Goal: Transaction & Acquisition: Purchase product/service

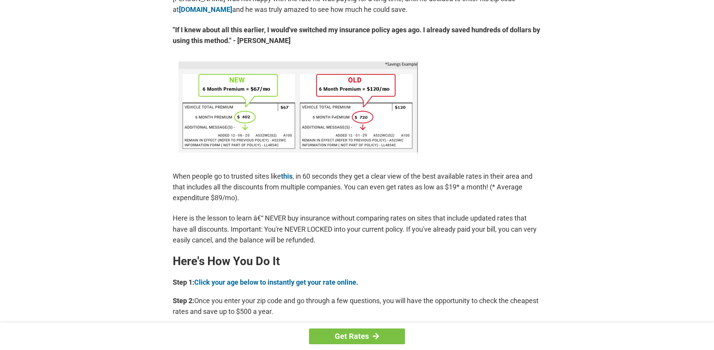
scroll to position [458, 0]
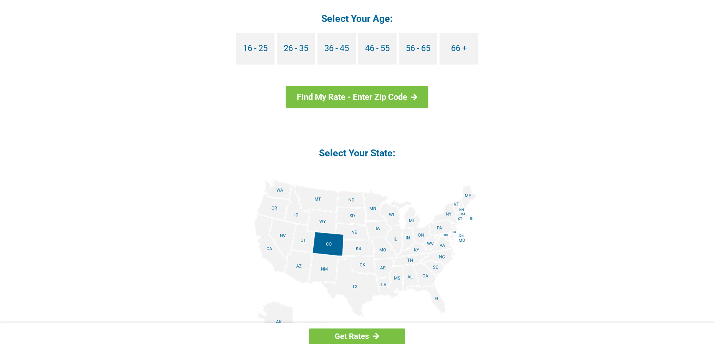
scroll to position [783, 0]
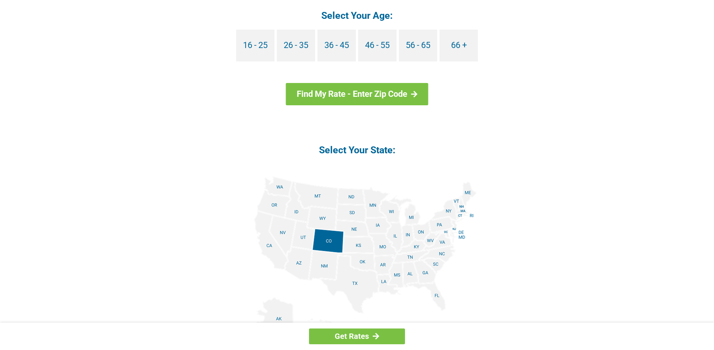
click at [435, 293] on img at bounding box center [357, 262] width 240 height 173
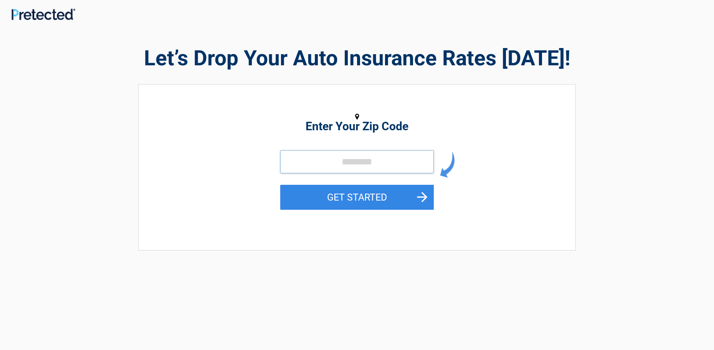
click at [305, 161] on input "tel" at bounding box center [357, 161] width 154 height 23
type input "*****"
click at [368, 199] on button "GET STARTED" at bounding box center [357, 197] width 154 height 25
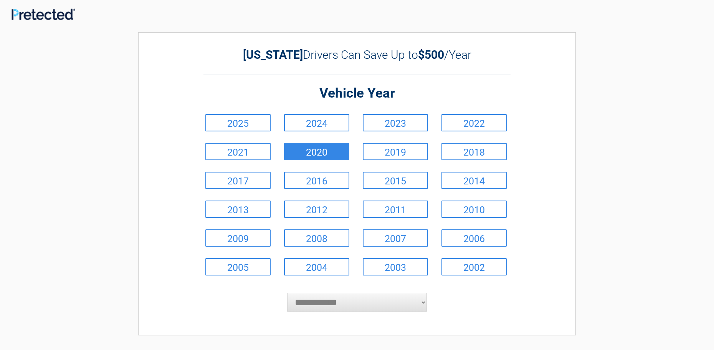
click at [311, 151] on link "2020" at bounding box center [316, 151] width 65 height 17
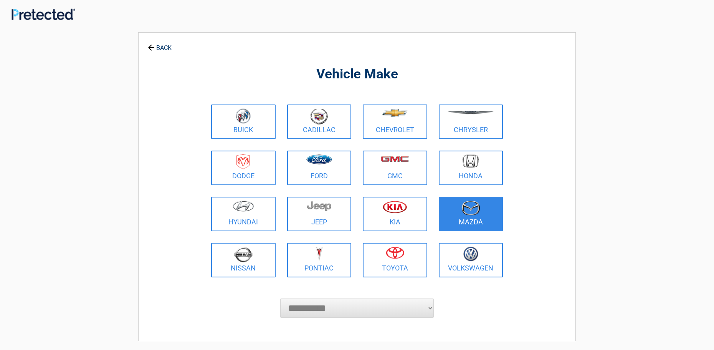
click at [465, 209] on img at bounding box center [470, 207] width 19 height 15
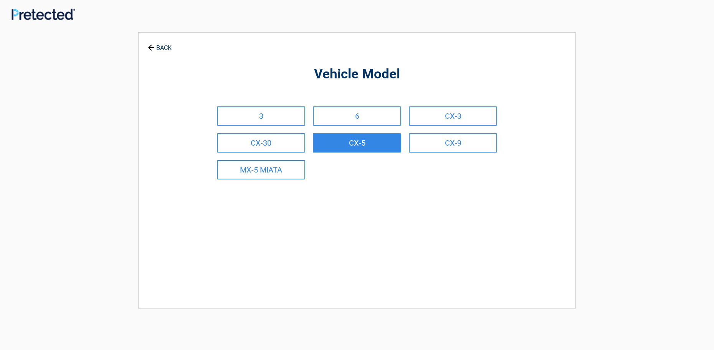
click at [357, 138] on link "CX-5" at bounding box center [357, 142] width 88 height 19
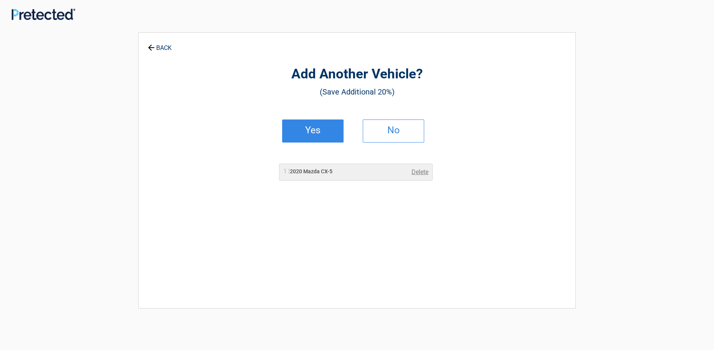
click at [317, 132] on h2 "Yes" at bounding box center [312, 129] width 45 height 5
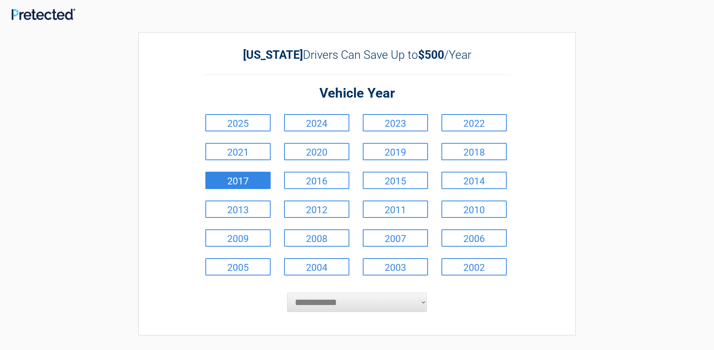
click at [257, 181] on link "2017" at bounding box center [237, 180] width 65 height 17
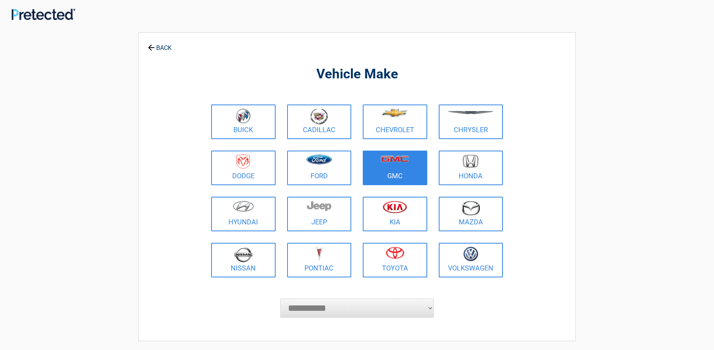
click at [388, 167] on figure at bounding box center [394, 162] width 55 height 17
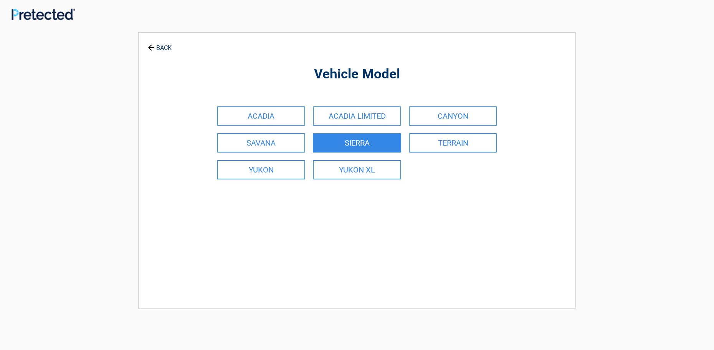
click at [355, 145] on link "SIERRA" at bounding box center [357, 142] width 88 height 19
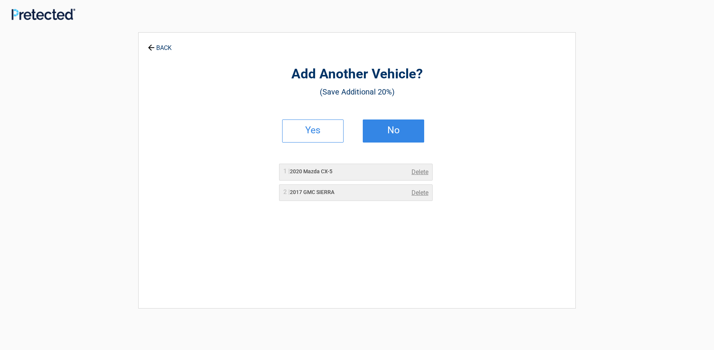
click at [397, 133] on h2 "No" at bounding box center [393, 129] width 45 height 5
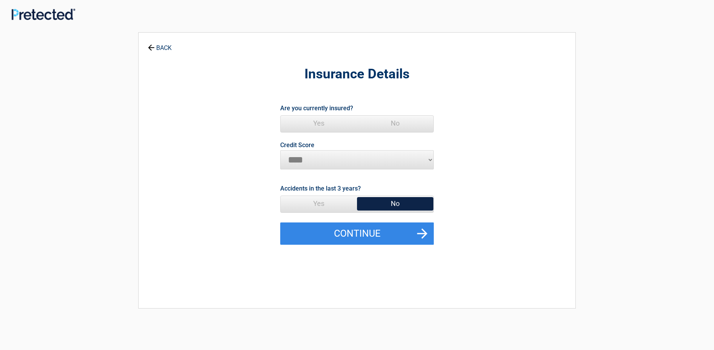
click at [317, 122] on span "Yes" at bounding box center [319, 123] width 76 height 15
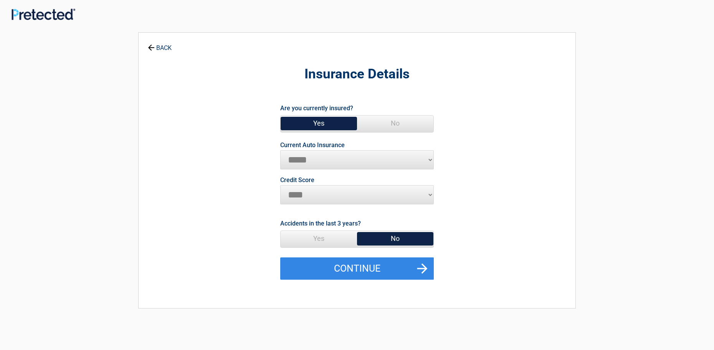
click at [296, 194] on select "********* **** ******* ****" at bounding box center [357, 194] width 154 height 19
select select "*********"
click at [280, 185] on select "********* **** ******* ****" at bounding box center [357, 194] width 154 height 19
click at [398, 238] on span "No" at bounding box center [395, 238] width 76 height 15
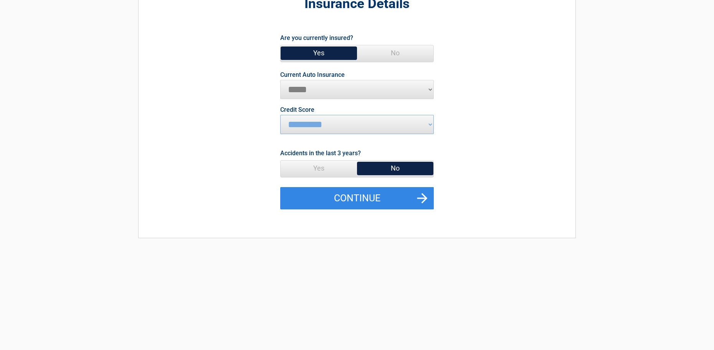
scroll to position [77, 0]
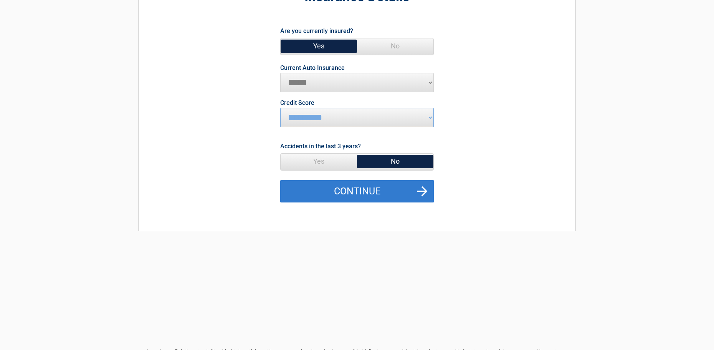
click at [424, 188] on button "Continue" at bounding box center [357, 191] width 154 height 22
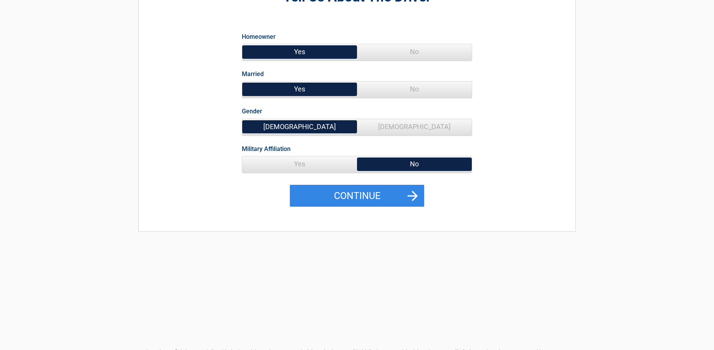
scroll to position [0, 0]
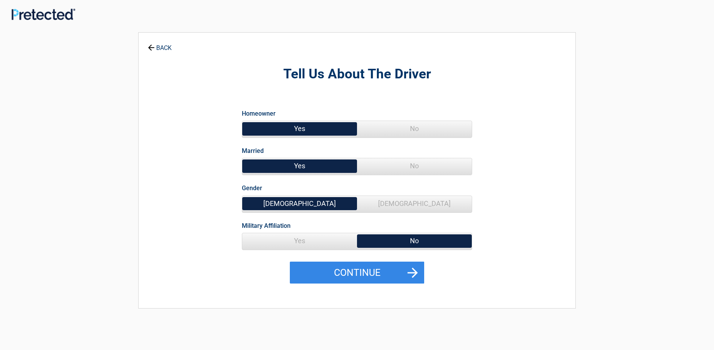
click at [417, 164] on span "No" at bounding box center [414, 165] width 115 height 15
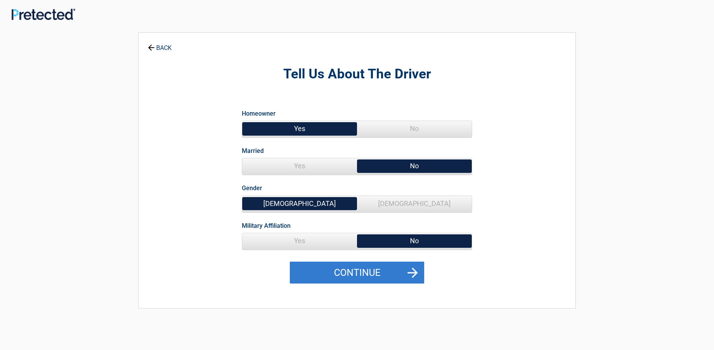
click at [389, 271] on button "Continue" at bounding box center [357, 272] width 134 height 22
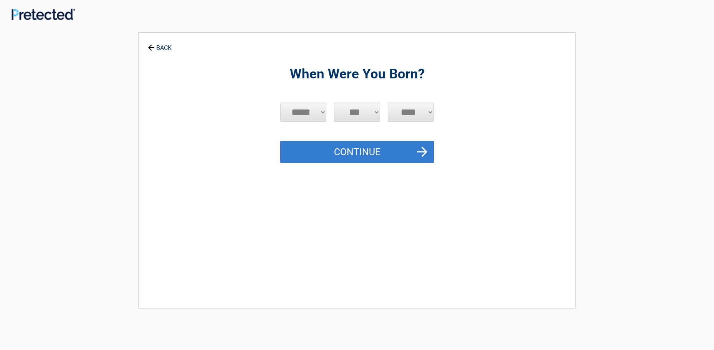
click at [417, 154] on button "Continue" at bounding box center [357, 152] width 154 height 22
